Goal: Transaction & Acquisition: Book appointment/travel/reservation

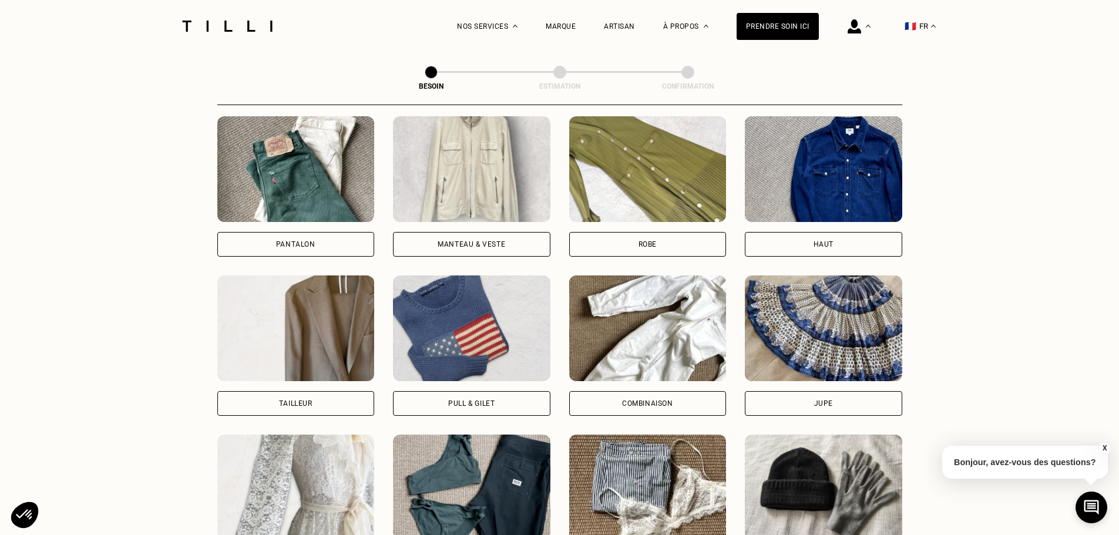
scroll to position [560, 0]
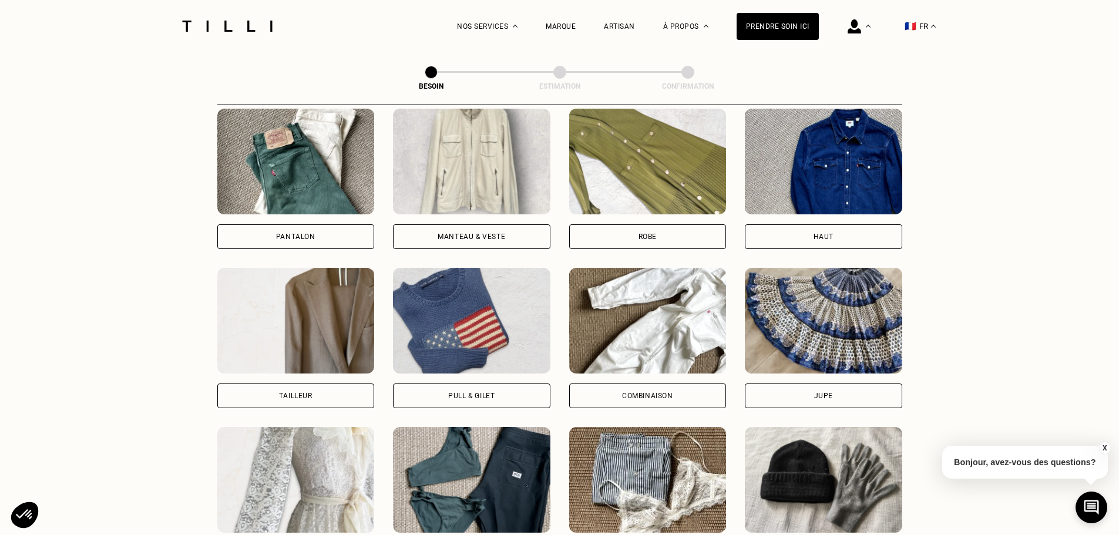
click at [483, 224] on div "Manteau & Veste" at bounding box center [471, 236] width 157 height 25
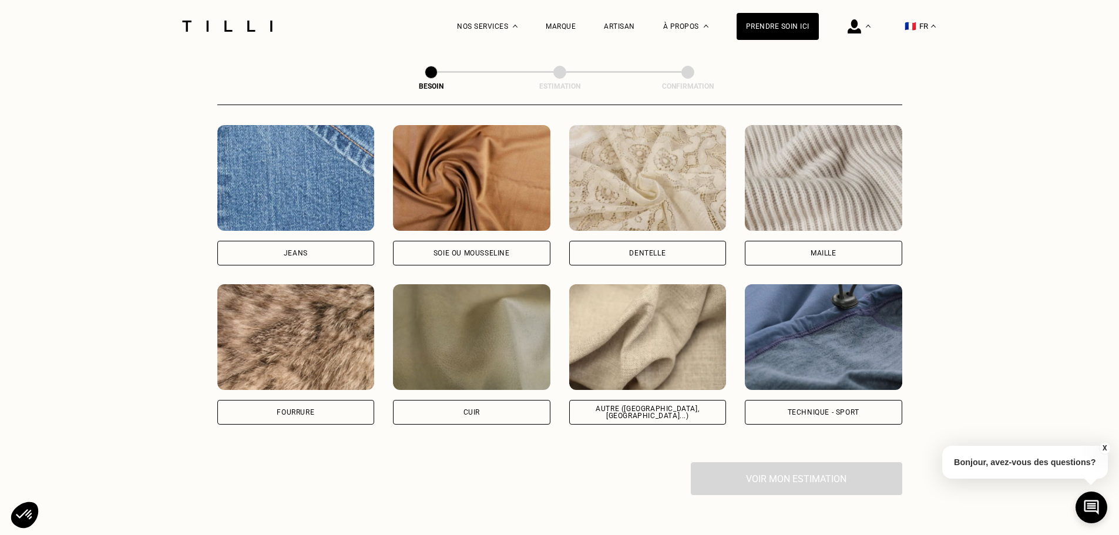
scroll to position [1199, 0]
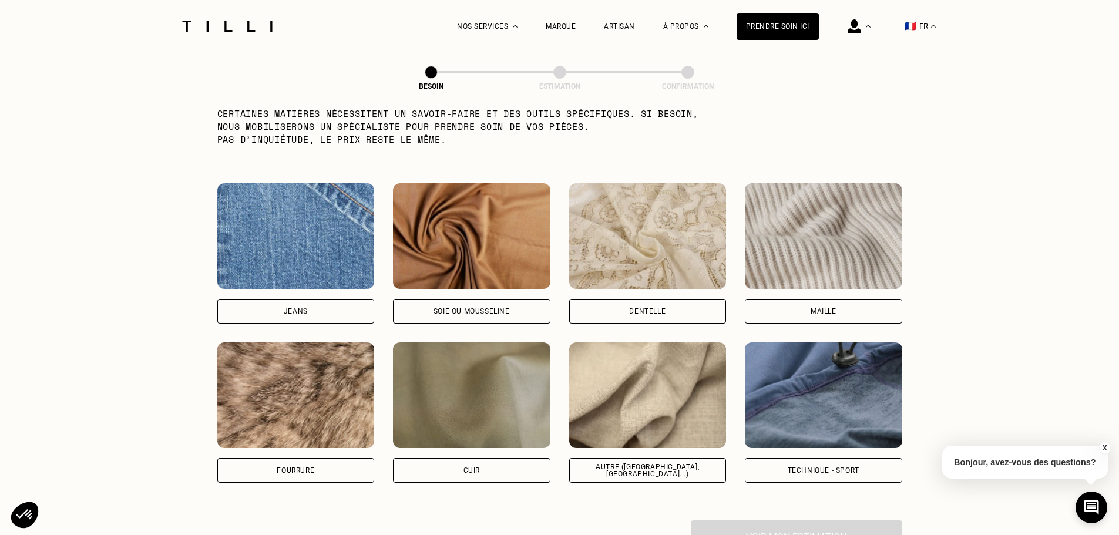
click at [673, 463] on div "Autre ([GEOGRAPHIC_DATA], [GEOGRAPHIC_DATA]...)" at bounding box center [647, 470] width 137 height 14
select select "FR"
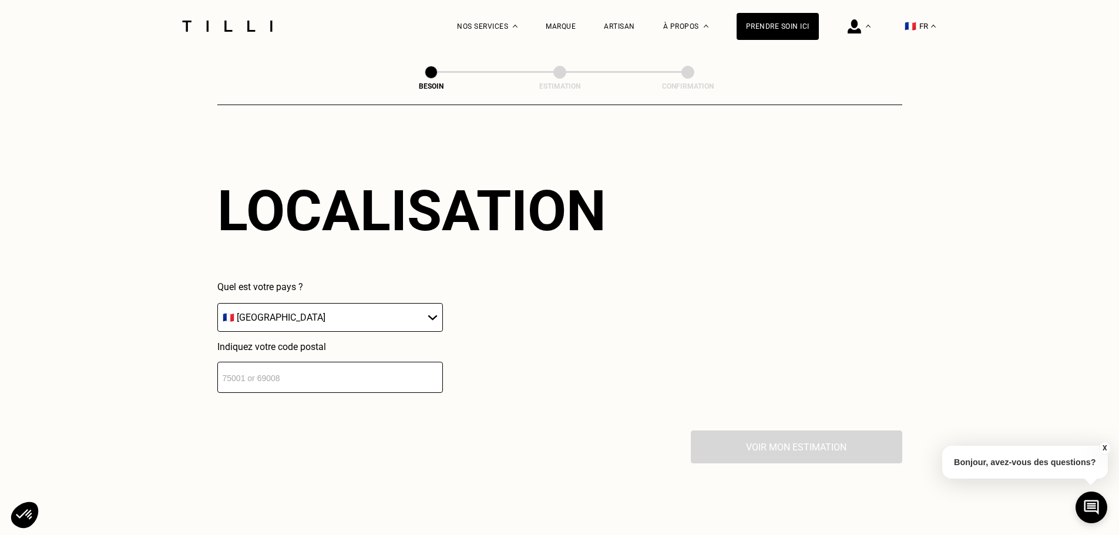
scroll to position [1607, 0]
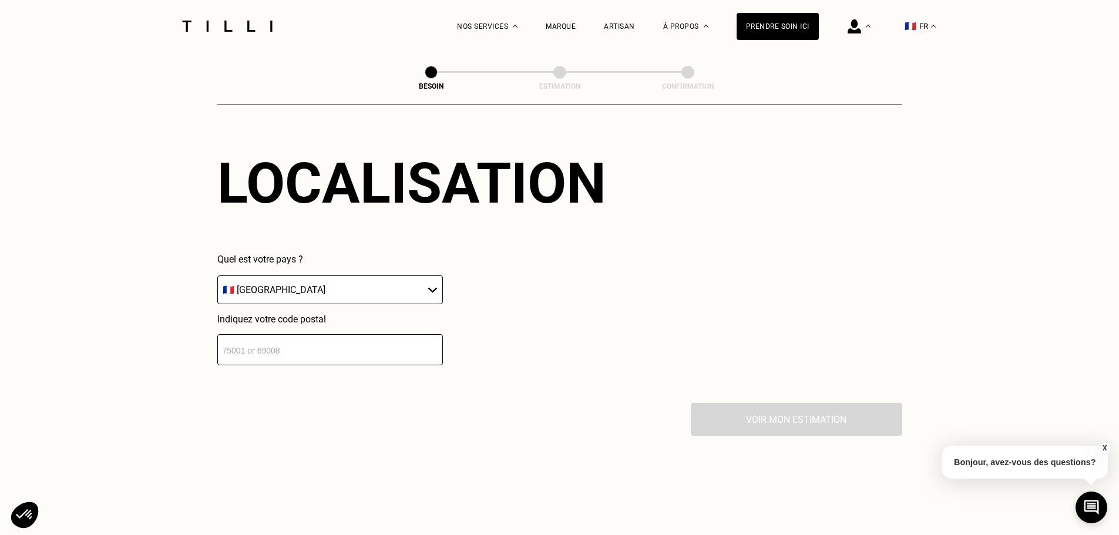
click at [413, 347] on input "number" at bounding box center [330, 349] width 226 height 31
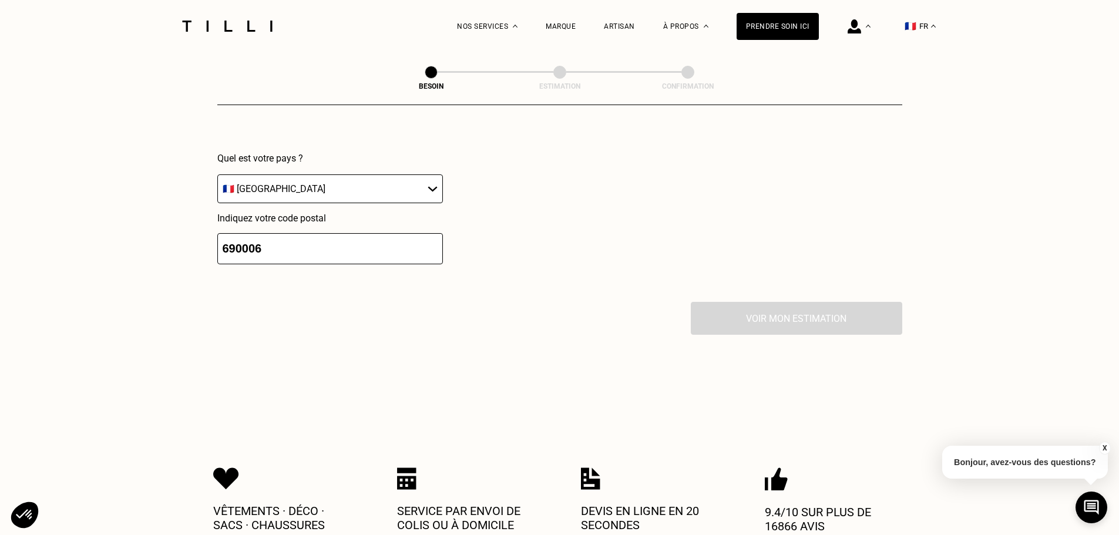
scroll to position [1695, 0]
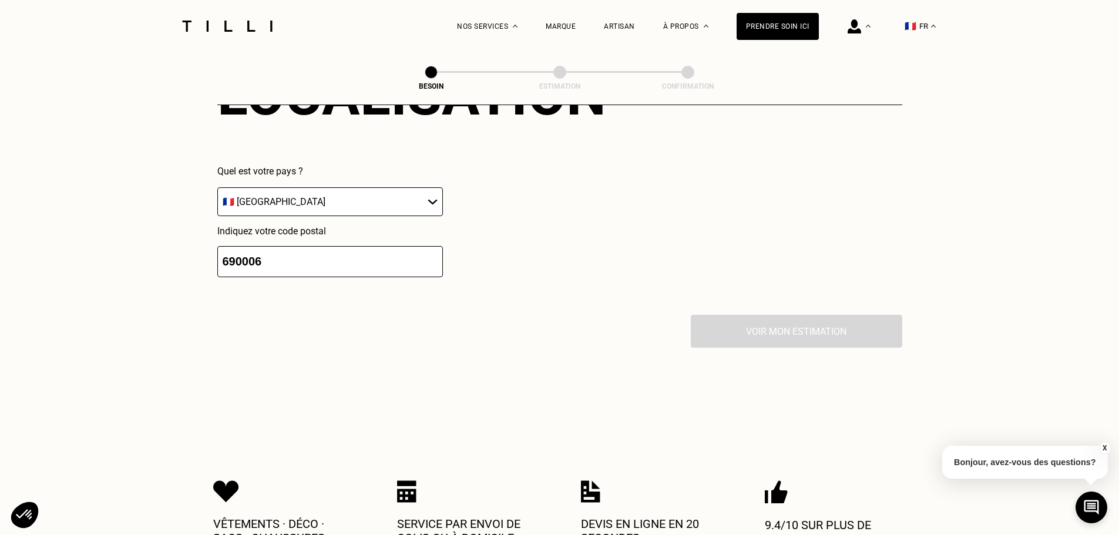
click at [249, 251] on input "690006" at bounding box center [330, 261] width 226 height 31
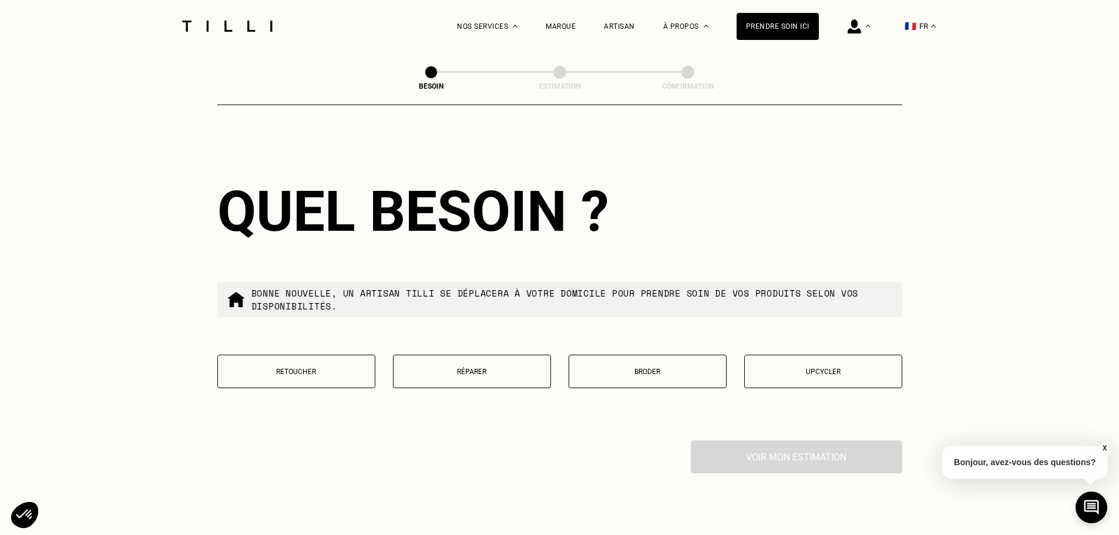
scroll to position [1871, 0]
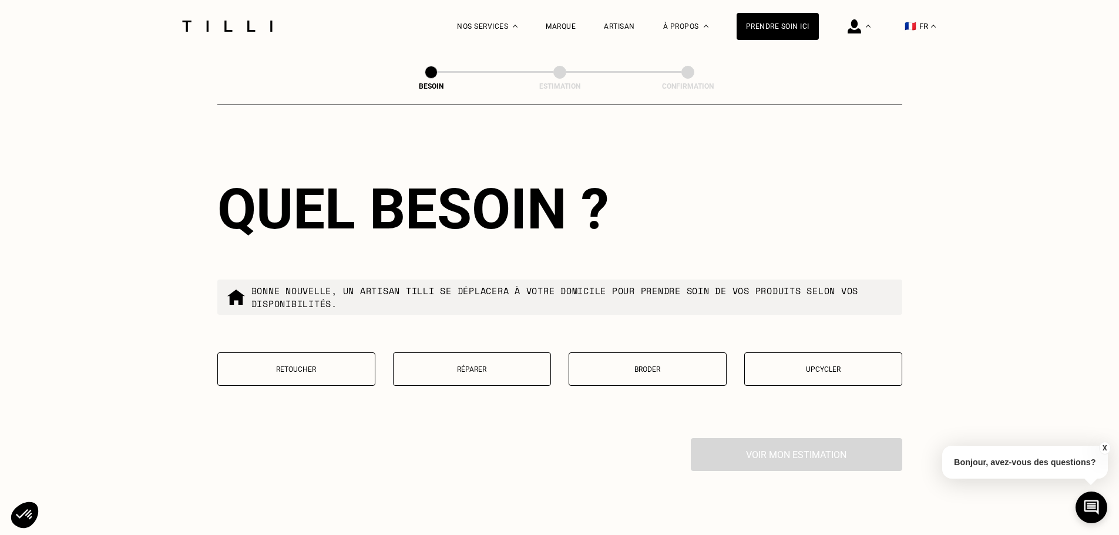
type input "69006"
click at [297, 365] on p "Retoucher" at bounding box center [296, 369] width 145 height 8
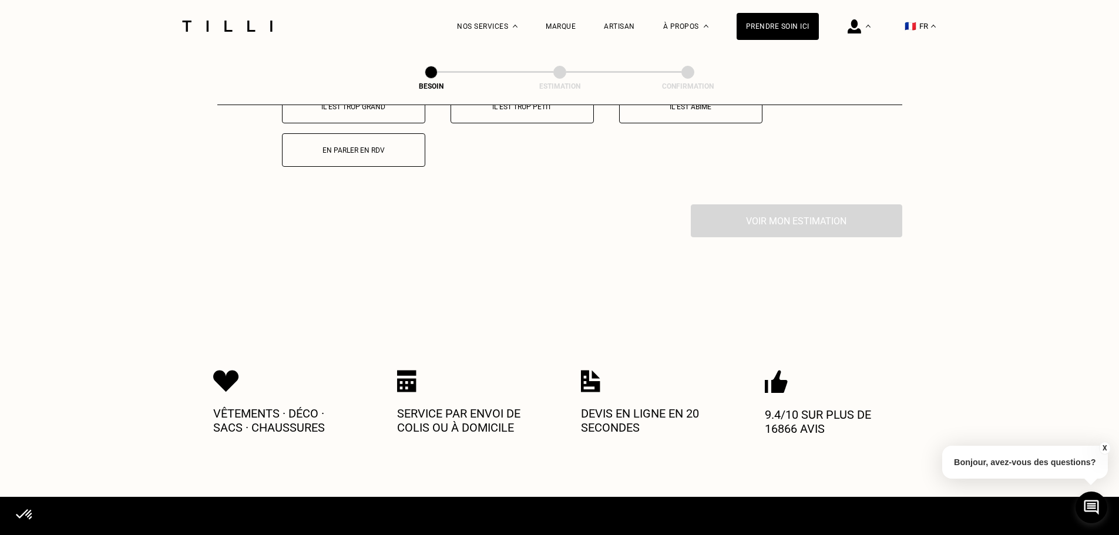
scroll to position [2187, 0]
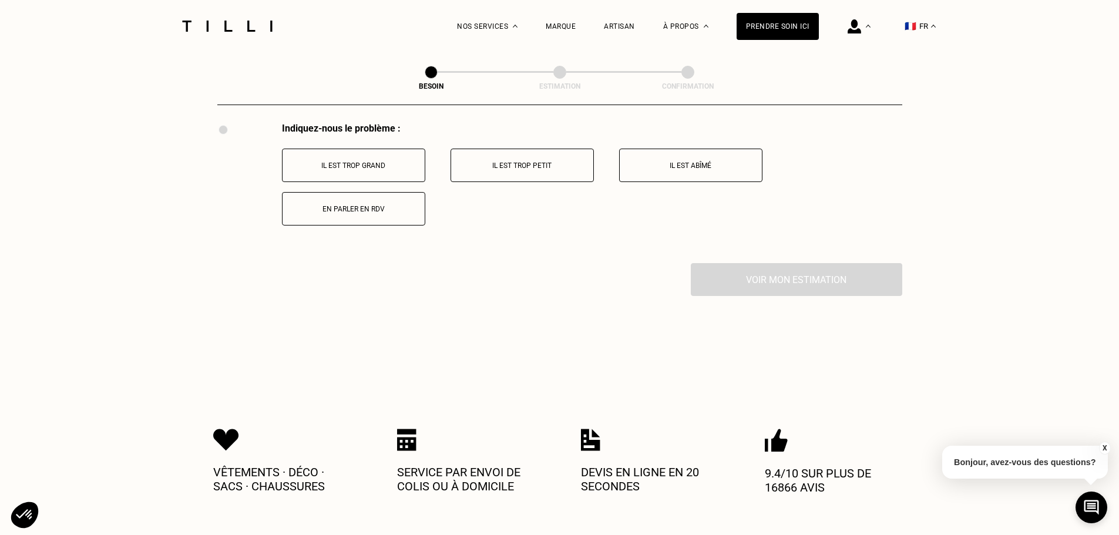
click at [359, 163] on p "Il est trop grand" at bounding box center [353, 166] width 130 height 8
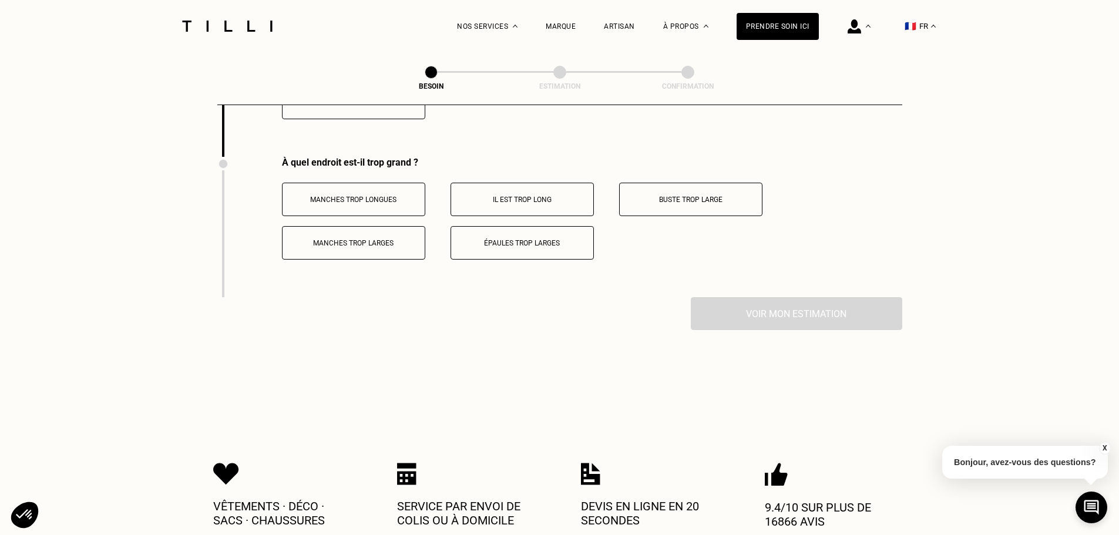
scroll to position [2313, 0]
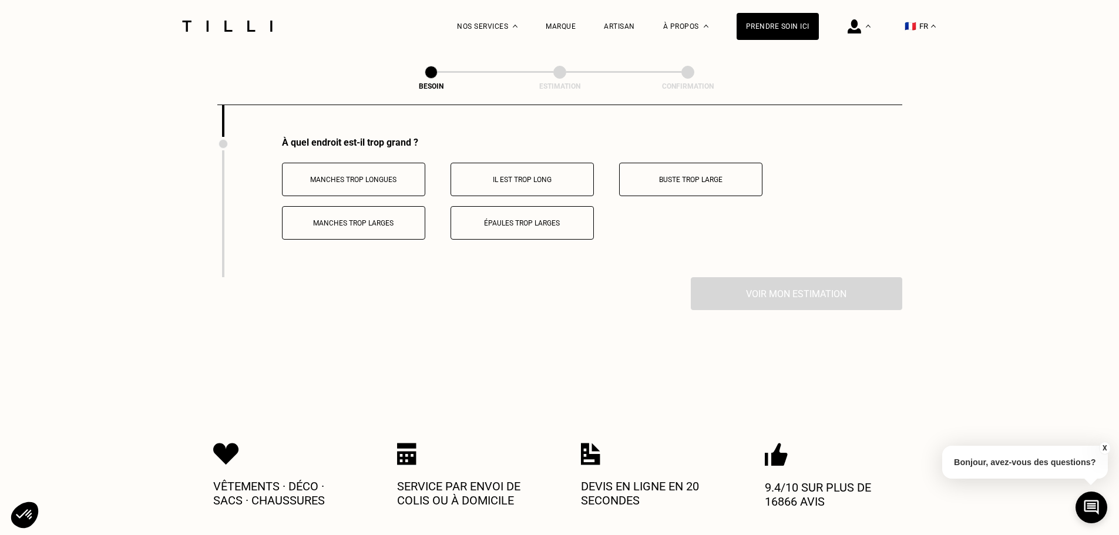
click at [693, 176] on p "Buste trop large" at bounding box center [691, 180] width 130 height 8
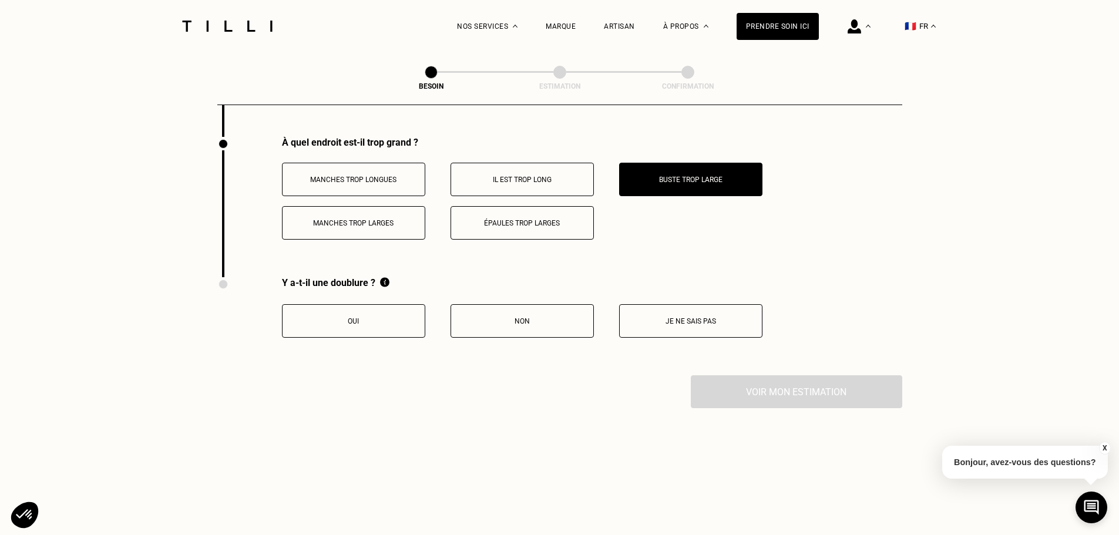
click at [349, 324] on button "Oui" at bounding box center [353, 320] width 143 height 33
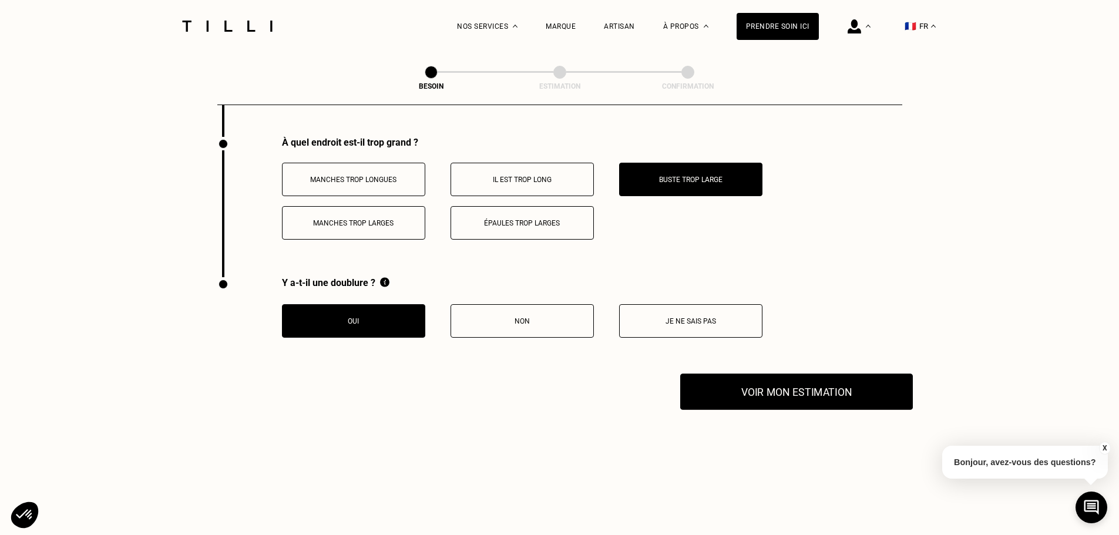
click at [789, 389] on button "Voir mon estimation" at bounding box center [796, 392] width 233 height 36
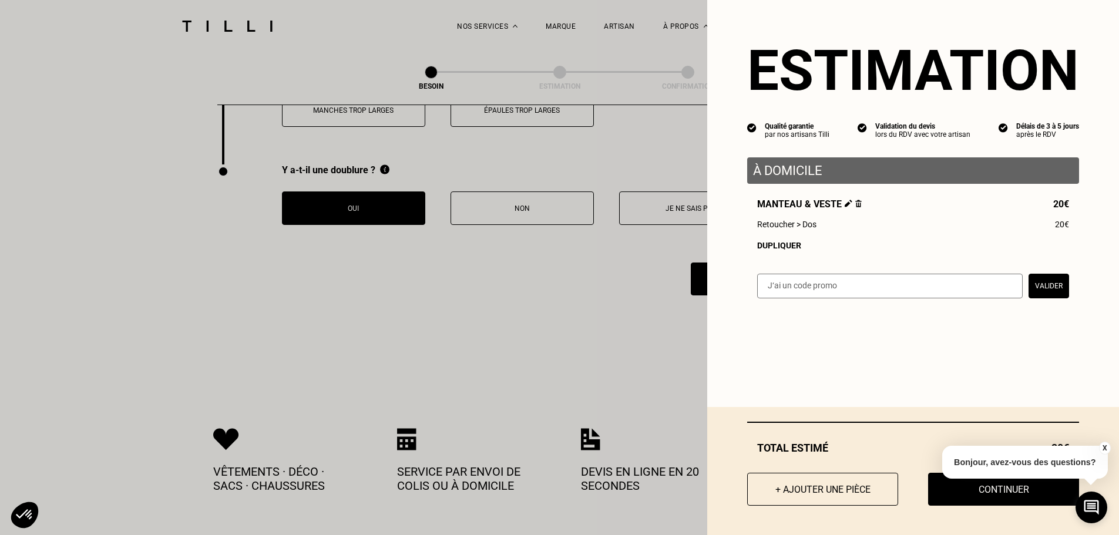
scroll to position [2431, 0]
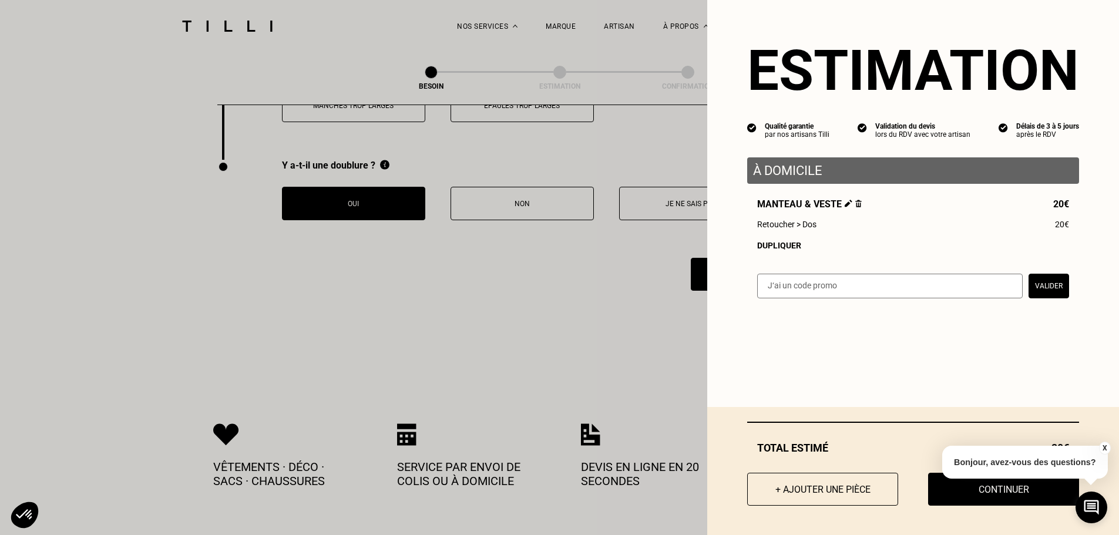
click at [1101, 446] on button "X" at bounding box center [1104, 448] width 12 height 13
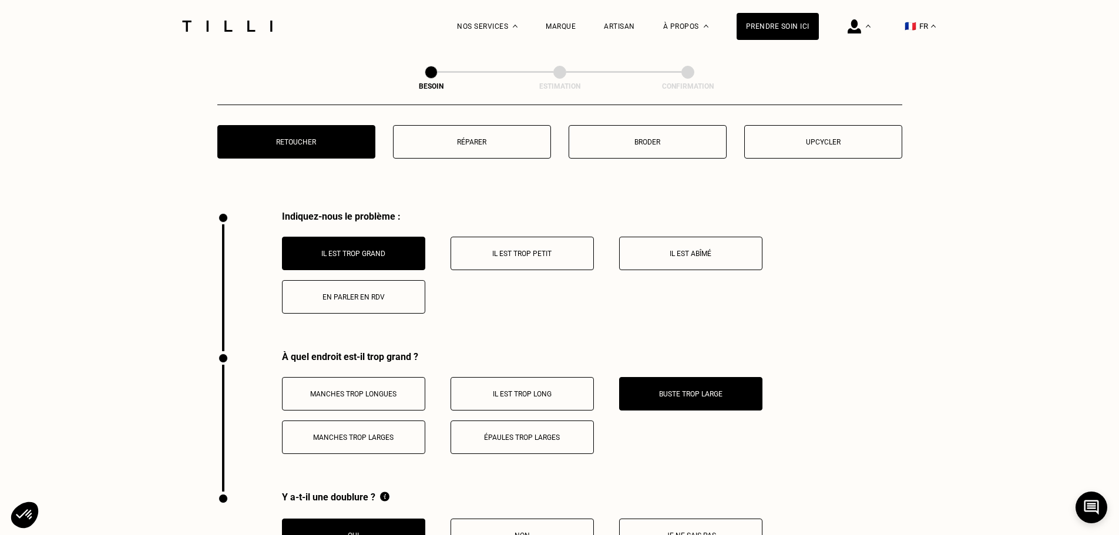
scroll to position [2078, 0]
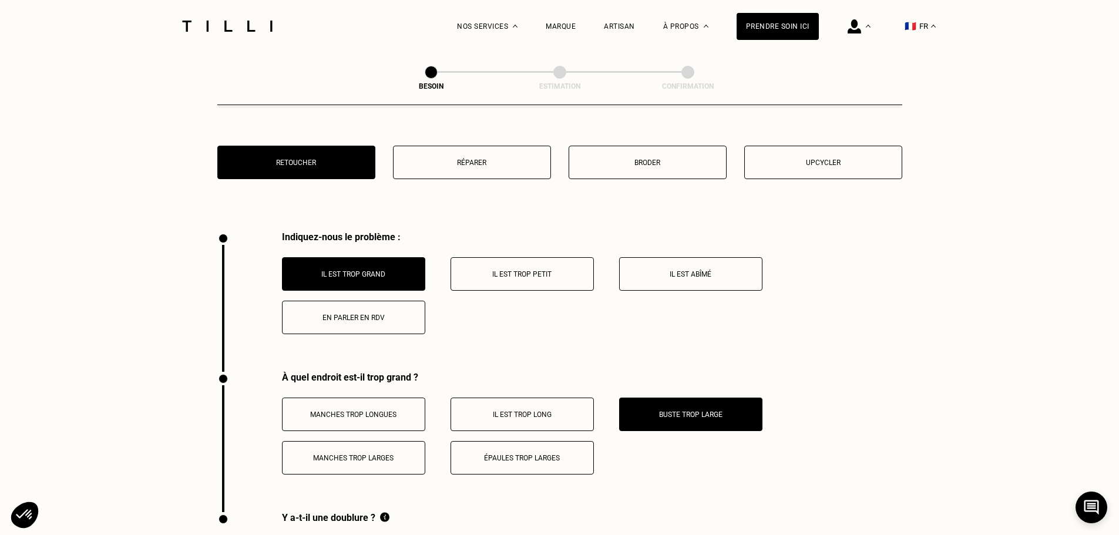
click at [364, 301] on button "En parler en RDV" at bounding box center [353, 317] width 143 height 33
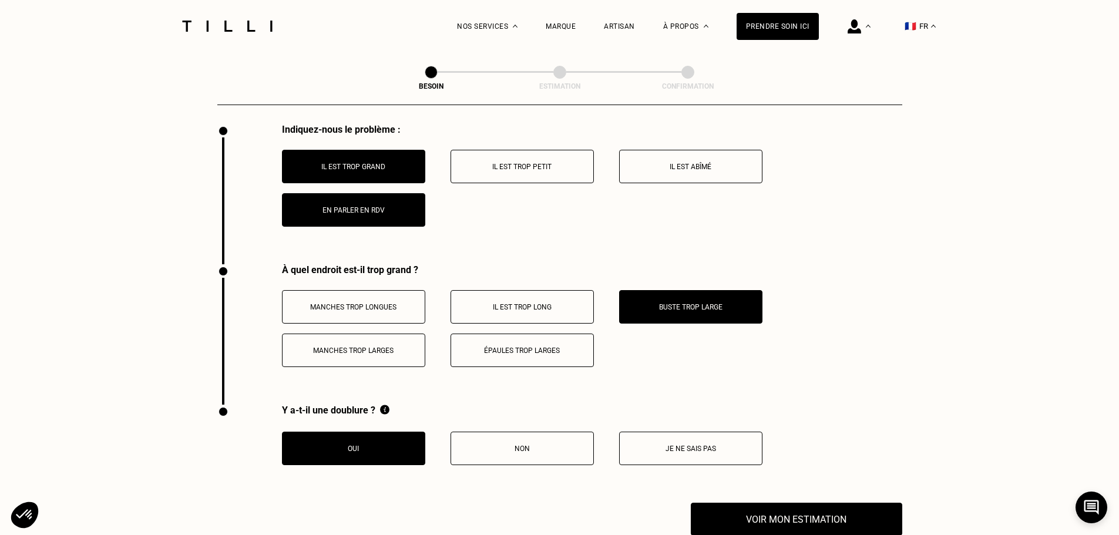
scroll to position [2137, 0]
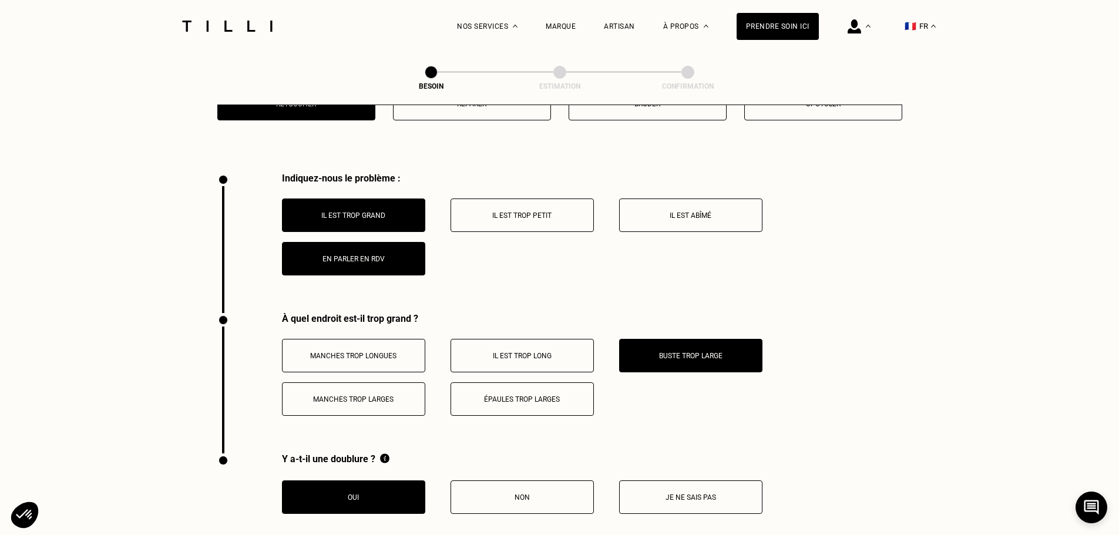
click at [368, 216] on button "Il est trop grand" at bounding box center [353, 215] width 143 height 33
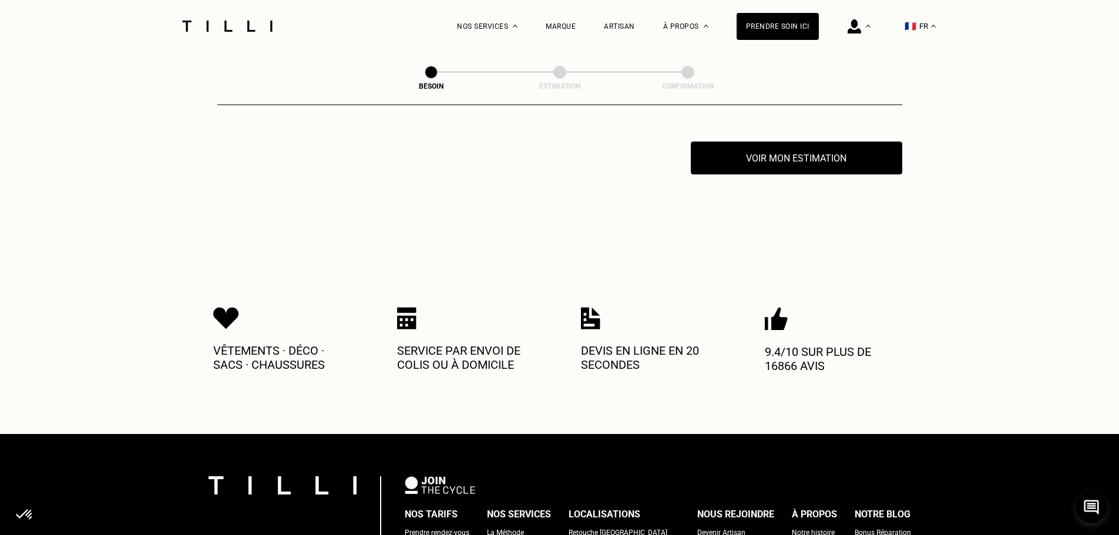
scroll to position [2313, 0]
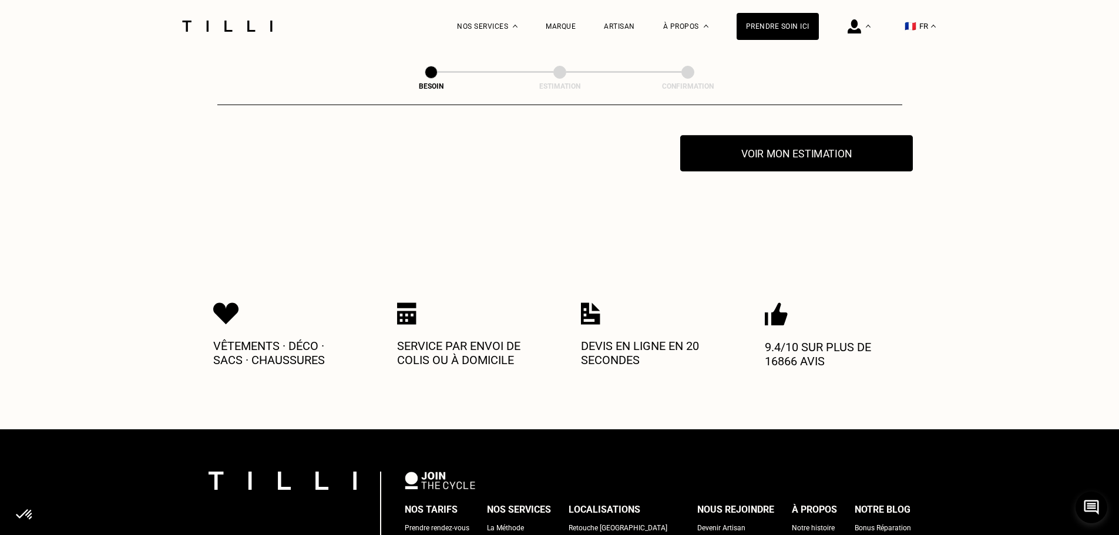
click at [743, 147] on button "Voir mon estimation" at bounding box center [796, 153] width 233 height 36
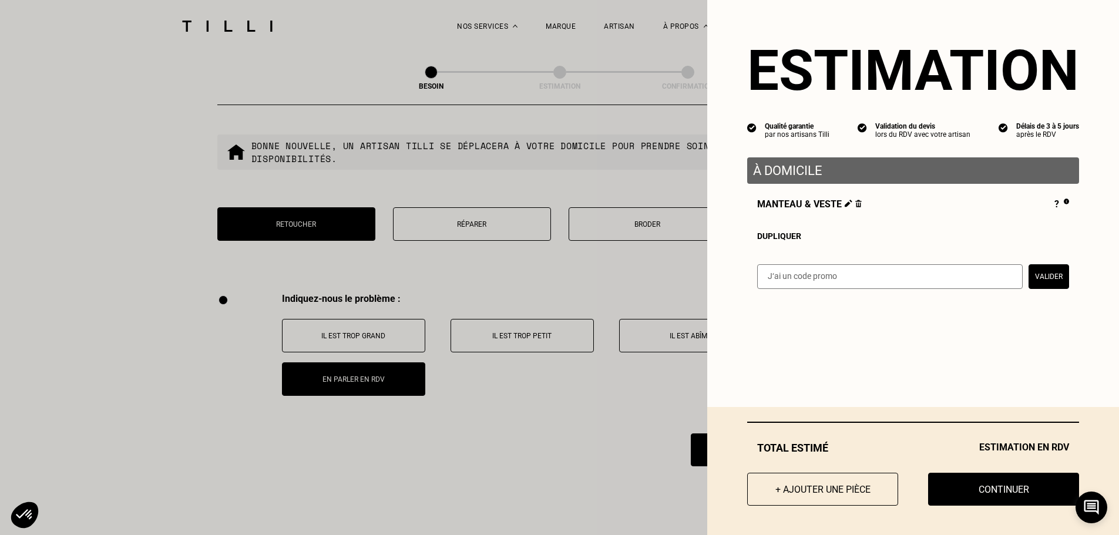
scroll to position [1961, 0]
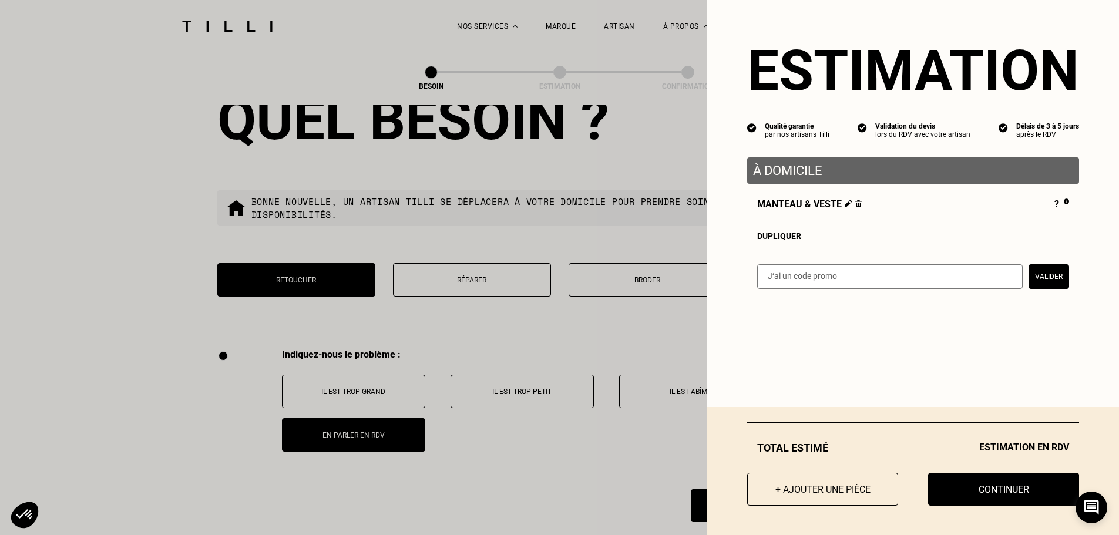
click at [710, 469] on div "Total estimé Estimation en RDV + Ajouter une pièce Continuer" at bounding box center [913, 471] width 412 height 128
click at [1092, 508] on icon at bounding box center [1091, 507] width 16 height 16
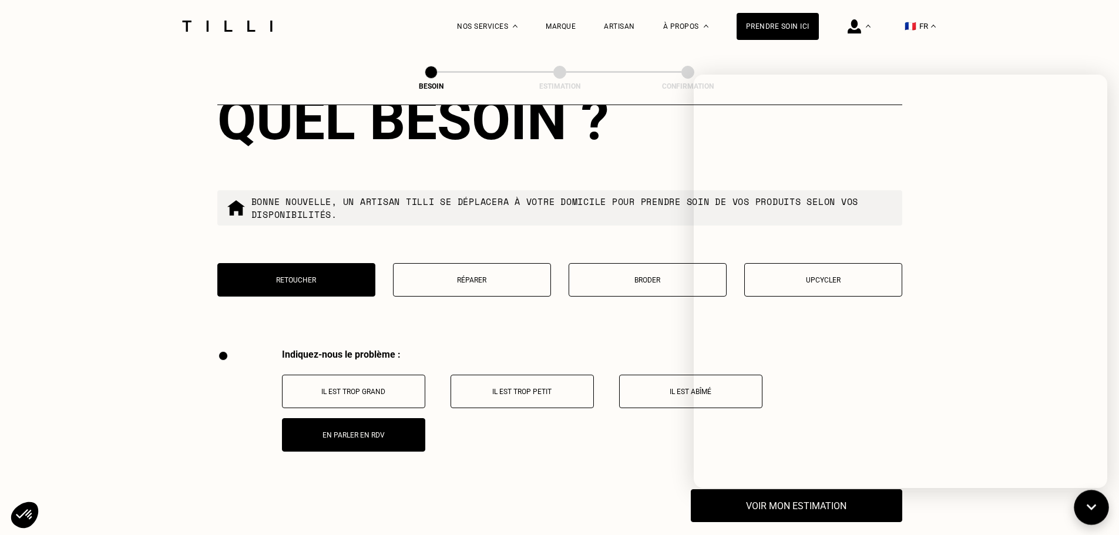
click at [1083, 509] on icon at bounding box center [1091, 507] width 19 height 31
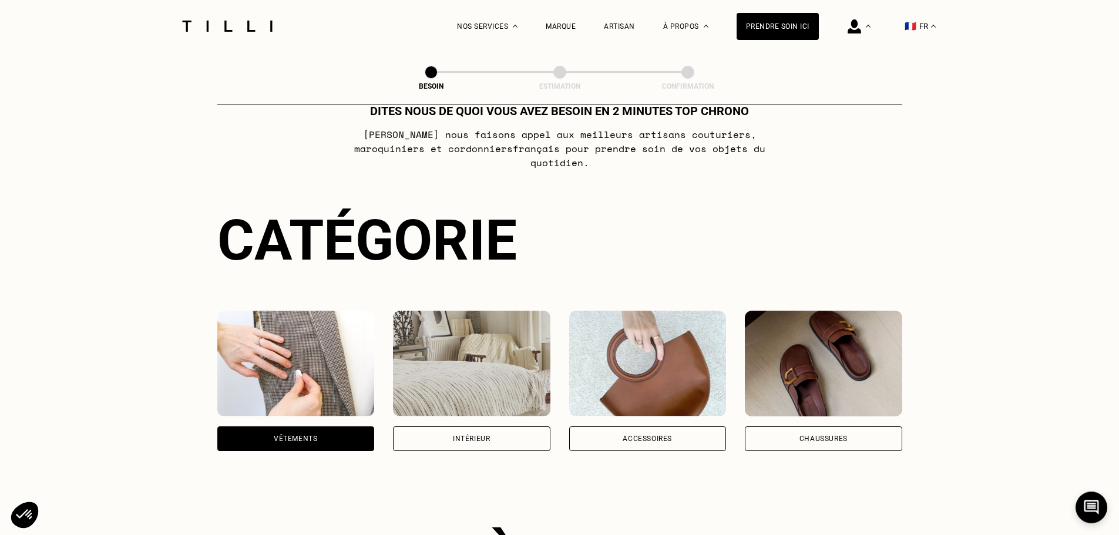
scroll to position [0, 0]
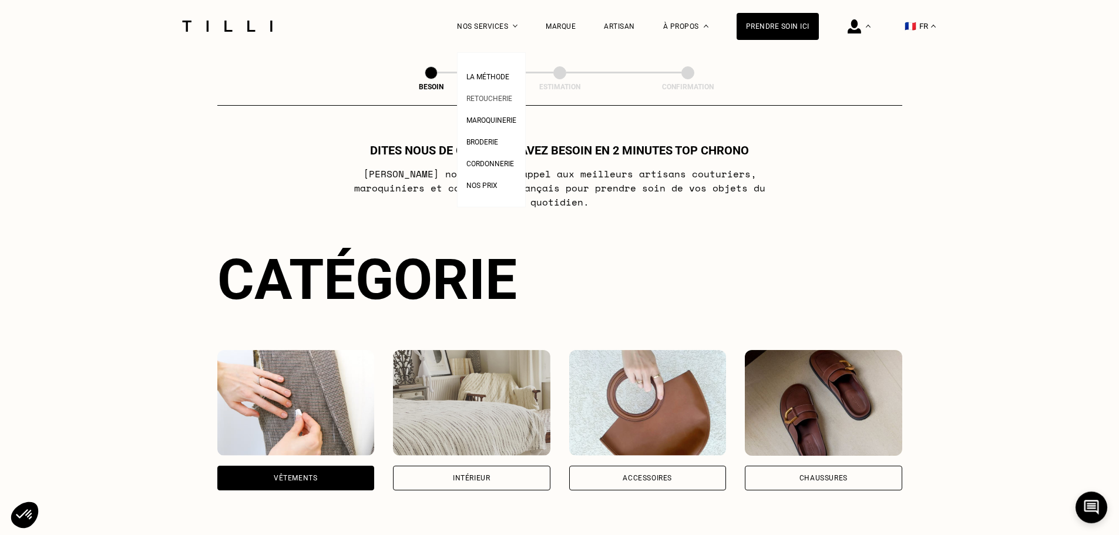
click at [496, 99] on span "Retoucherie" at bounding box center [489, 99] width 46 height 8
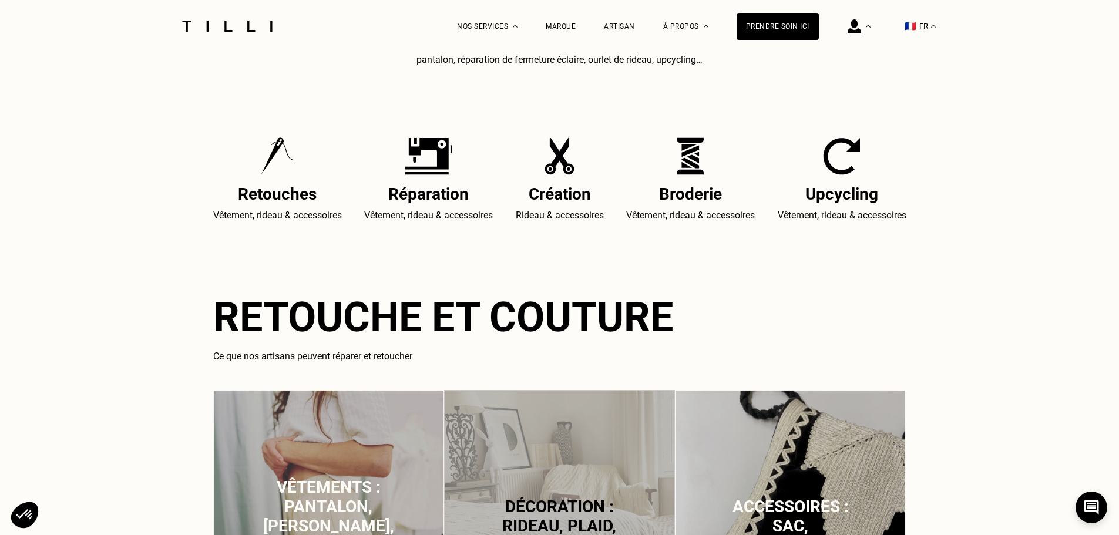
scroll to position [764, 0]
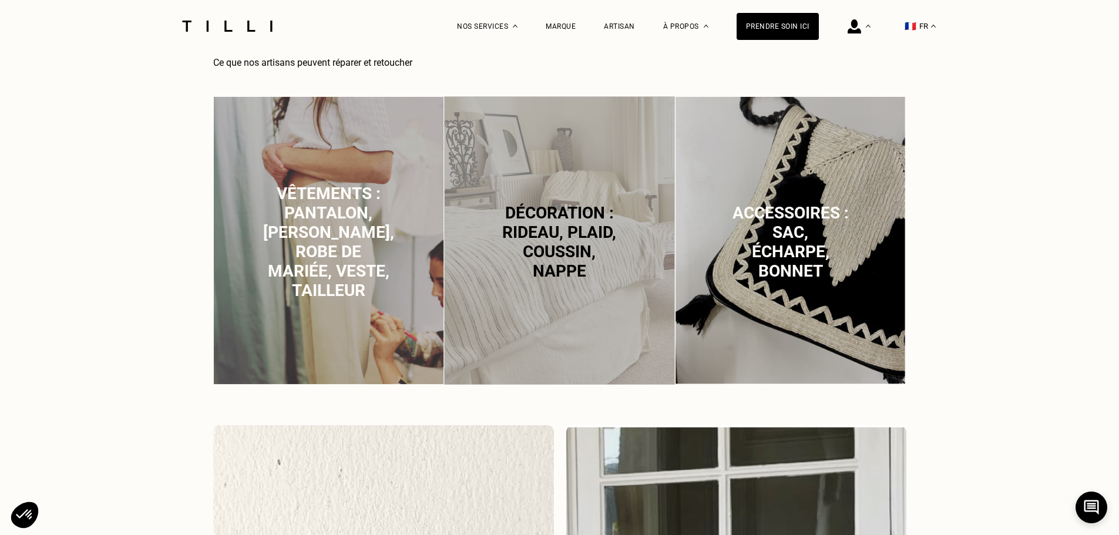
click at [365, 293] on p "Vêtements : pantalon, [PERSON_NAME], robe de mariée, veste, tailleur" at bounding box center [328, 242] width 131 height 116
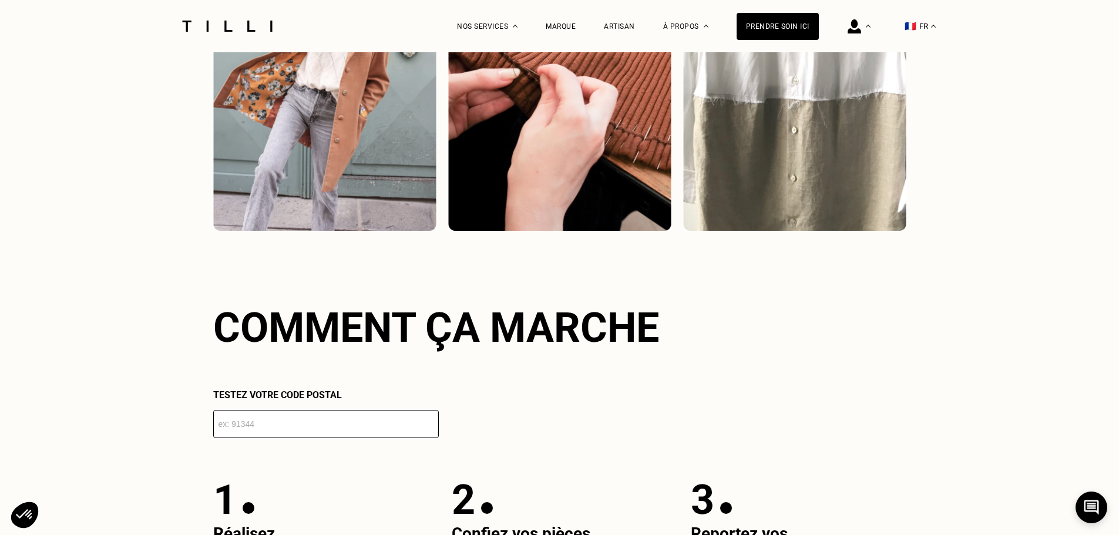
scroll to position [1674, 0]
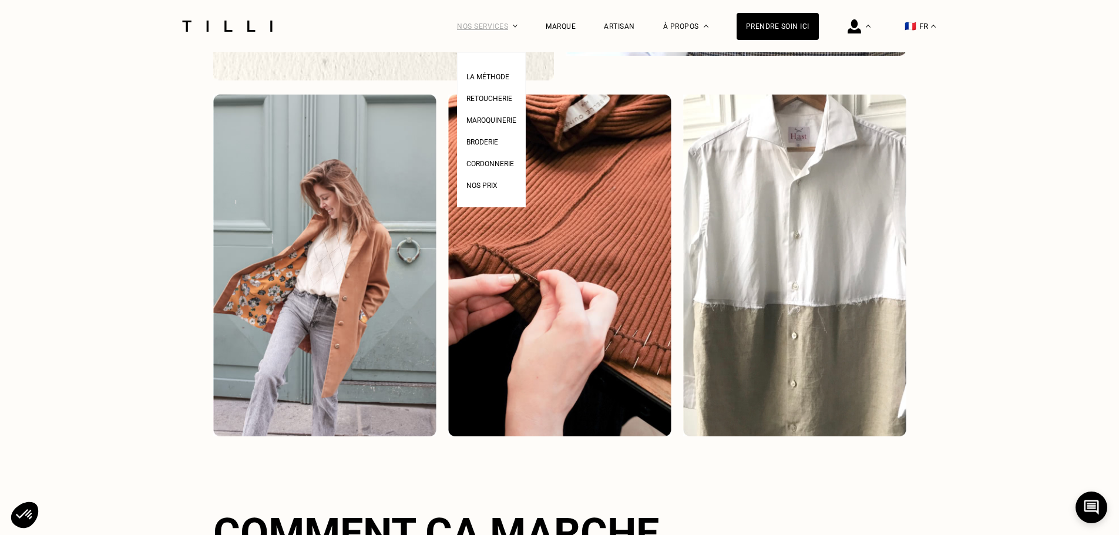
click at [516, 27] on div "Nos services" at bounding box center [487, 26] width 61 height 52
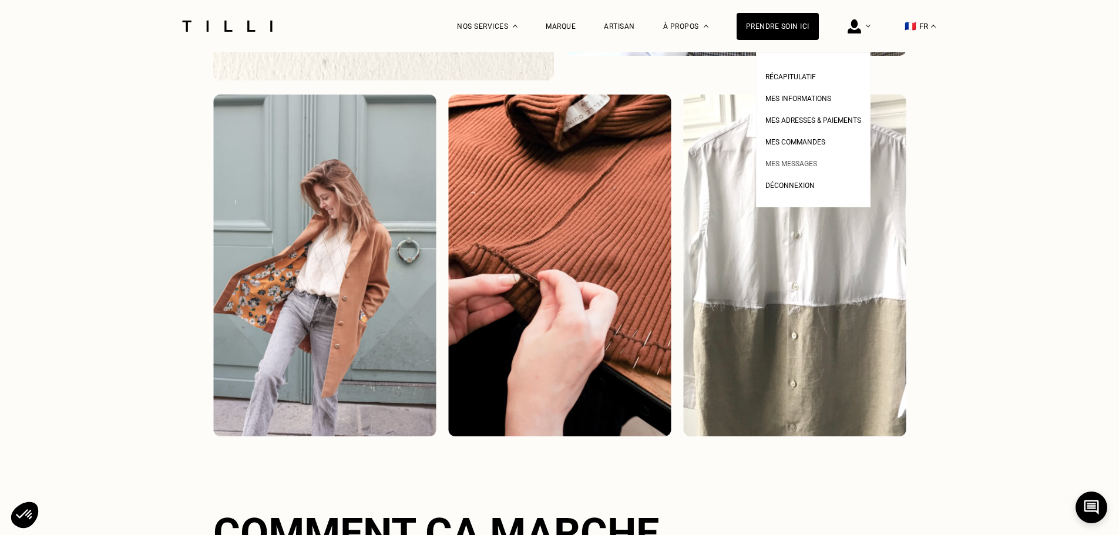
click at [803, 162] on link "Mes messages" at bounding box center [791, 162] width 52 height 12
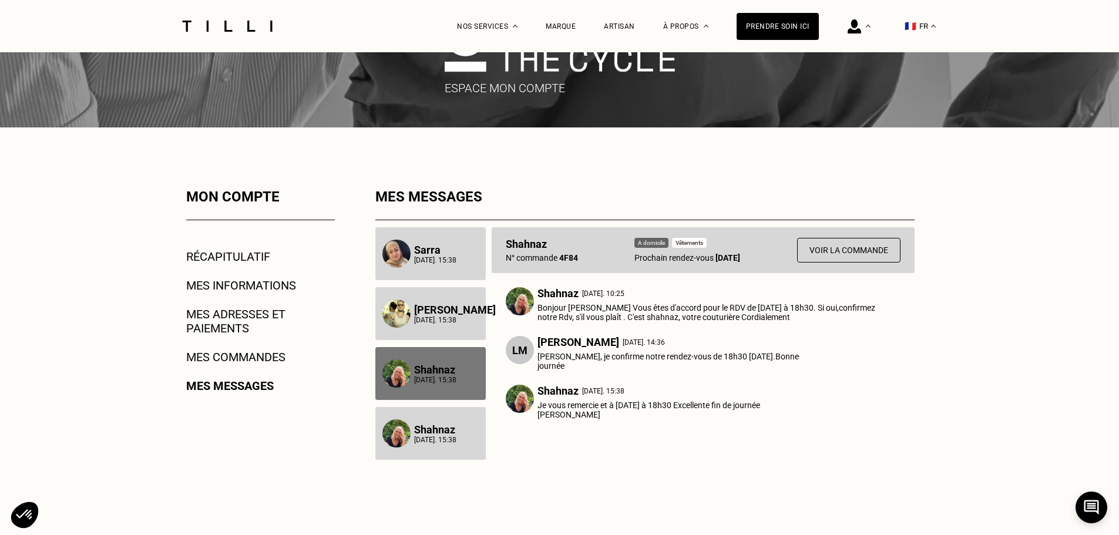
scroll to position [235, 0]
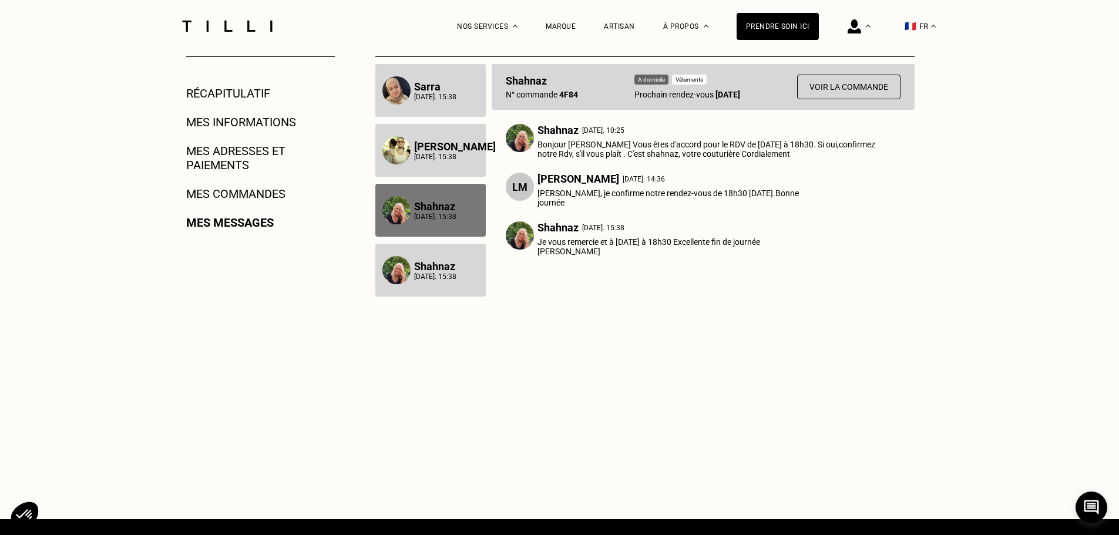
click at [428, 160] on p "[DATE]. 15:38" at bounding box center [455, 157] width 82 height 8
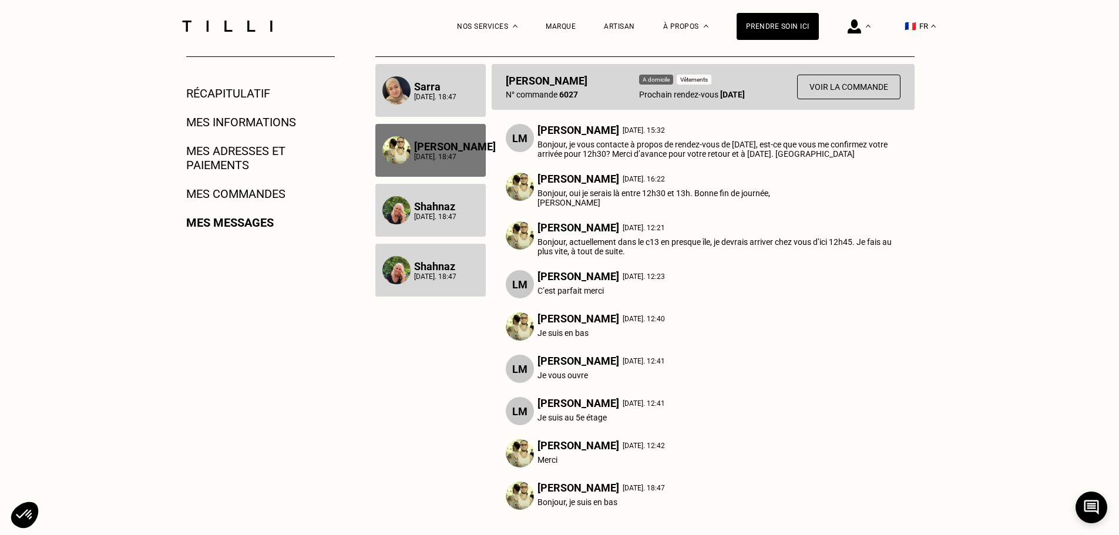
scroll to position [0, 0]
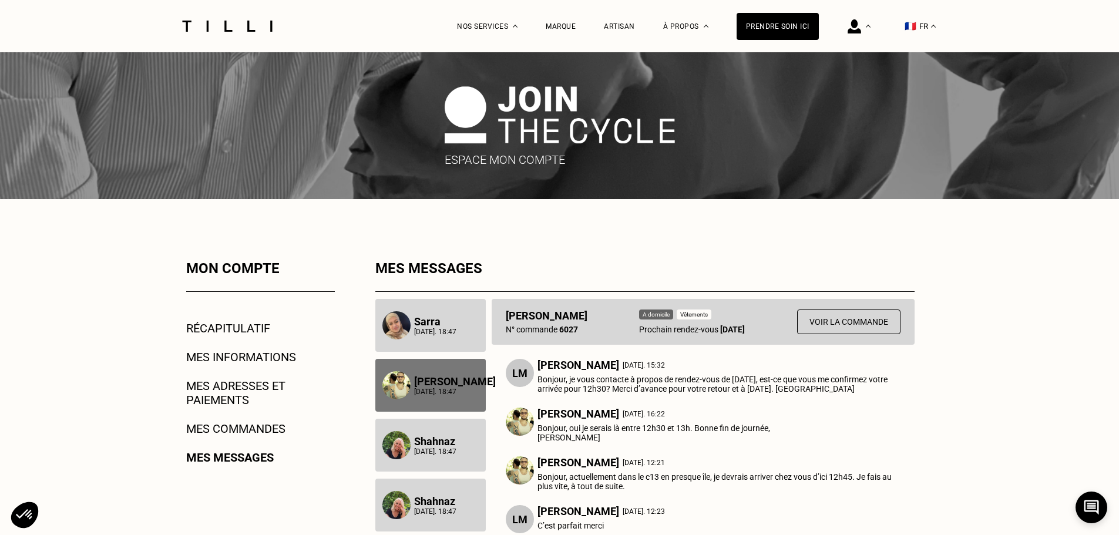
click at [426, 335] on p "[DATE]. 18:47" at bounding box center [435, 332] width 42 height 8
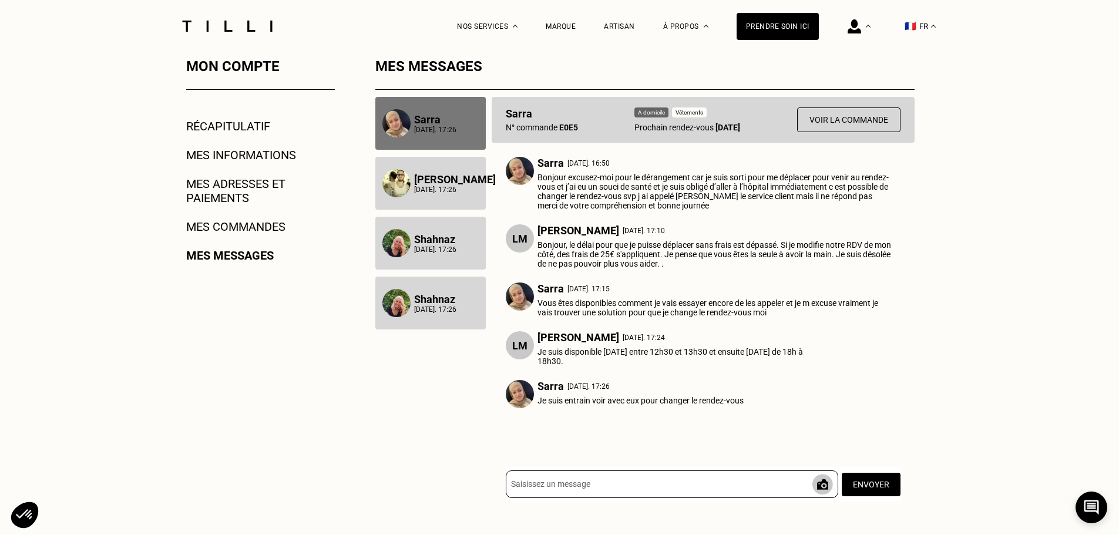
scroll to position [235, 0]
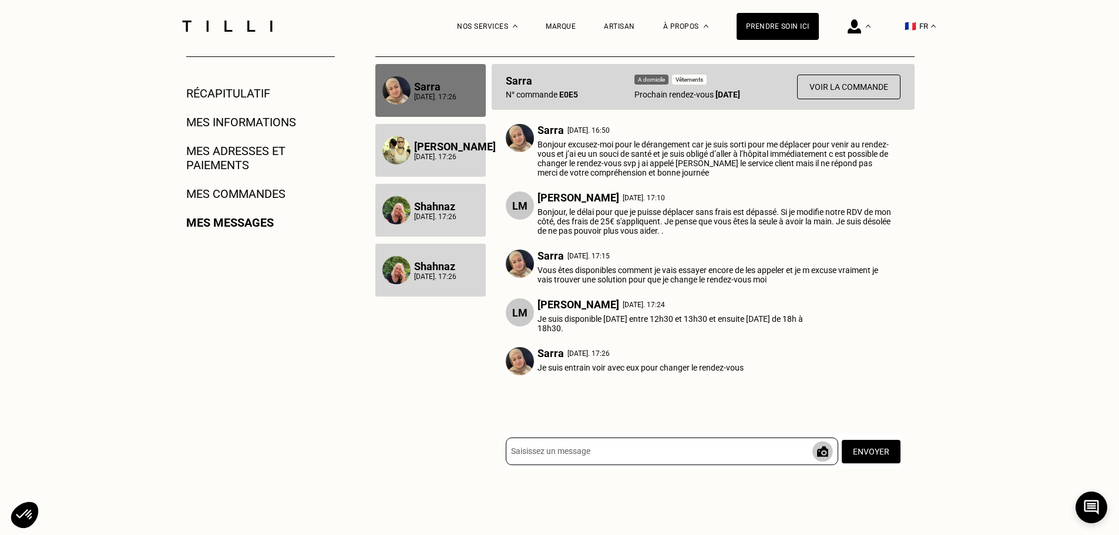
click at [615, 458] on input at bounding box center [672, 452] width 332 height 28
